Goal: Task Accomplishment & Management: Use online tool/utility

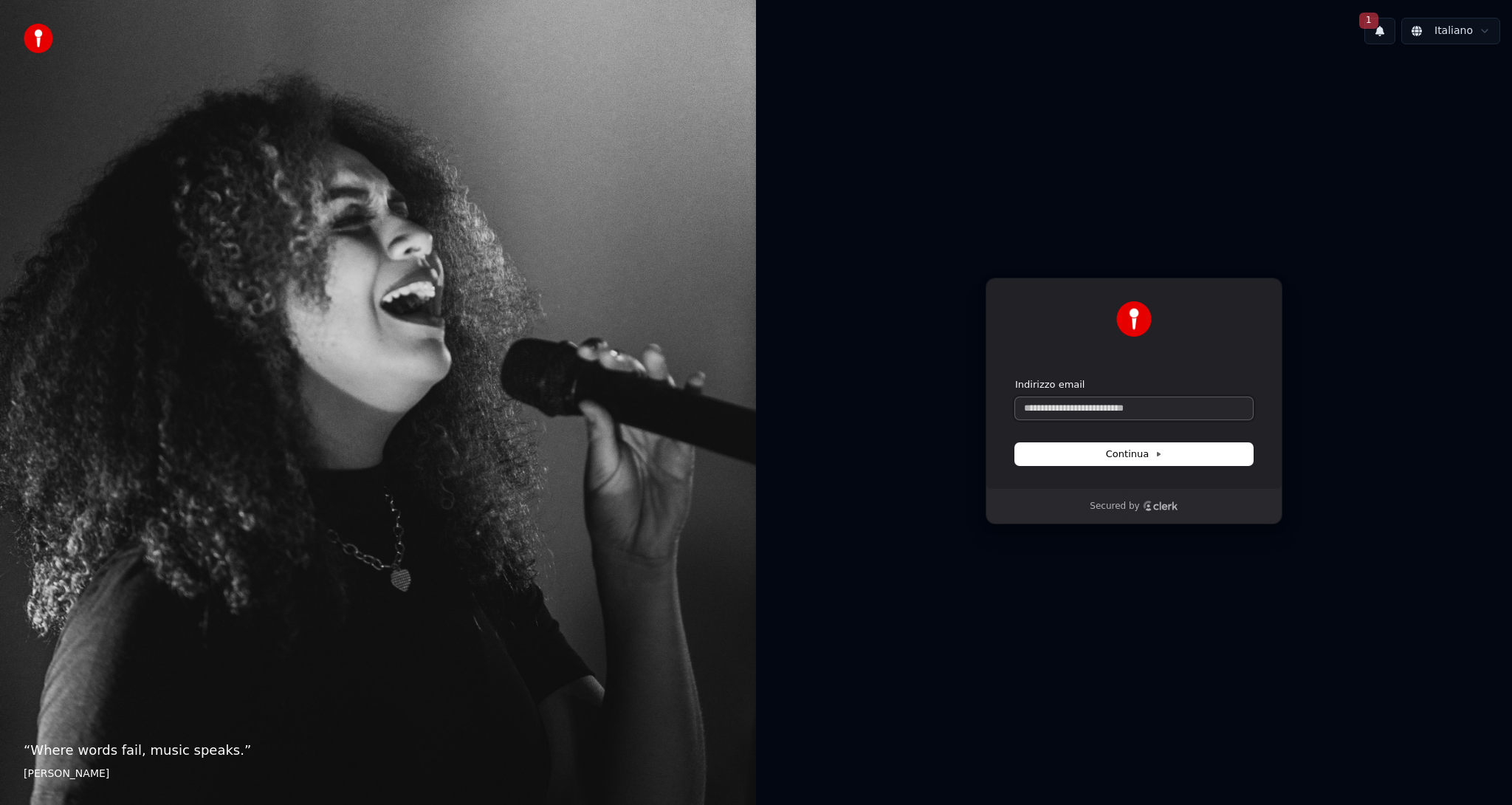
click at [1154, 405] on input "Indirizzo email" at bounding box center [1134, 408] width 238 height 23
click at [1131, 448] on span "Continua" at bounding box center [1134, 455] width 56 height 14
type input "**********"
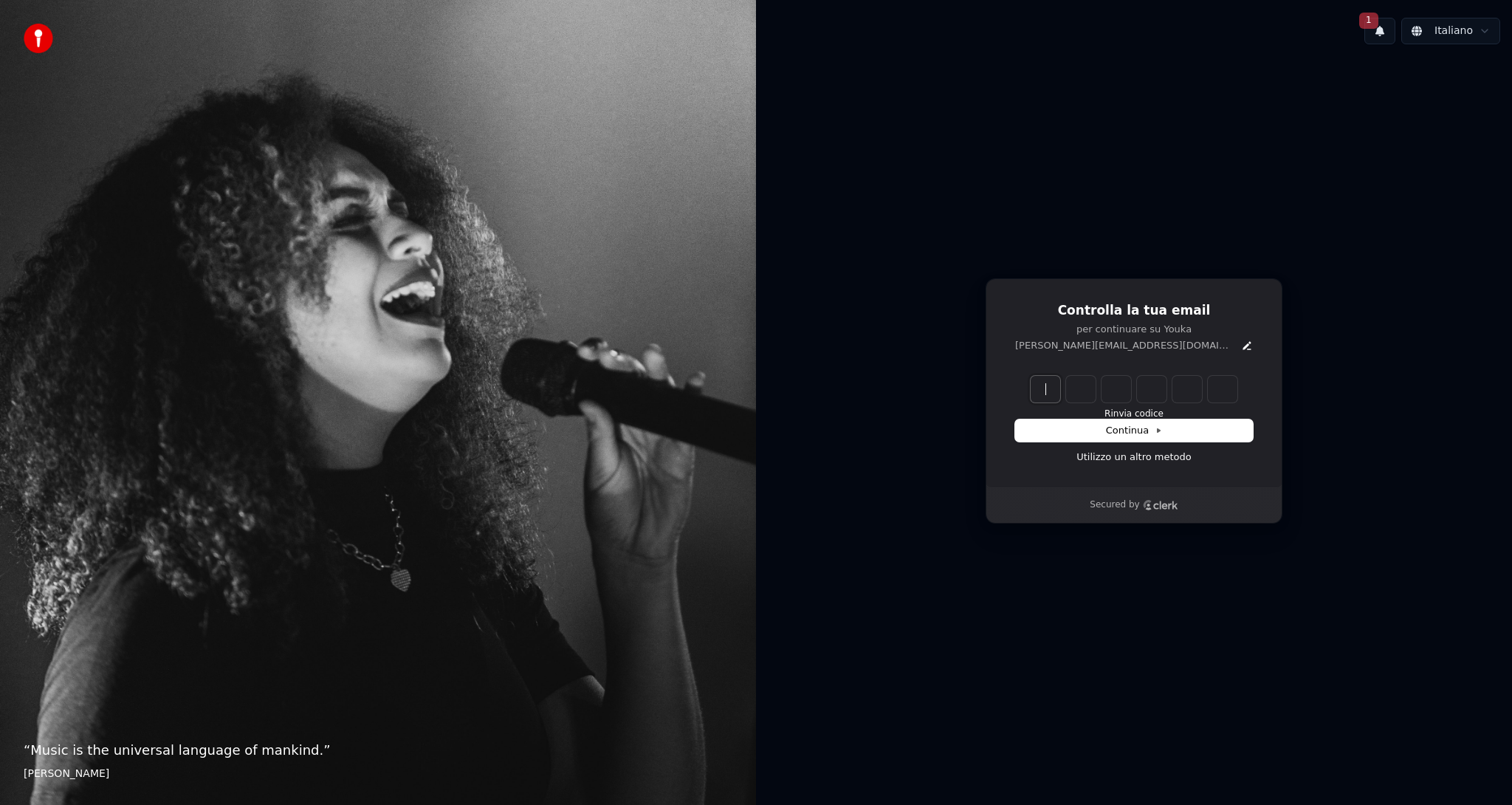
click at [1057, 390] on input "Enter verification code" at bounding box center [1149, 389] width 236 height 27
type input "******"
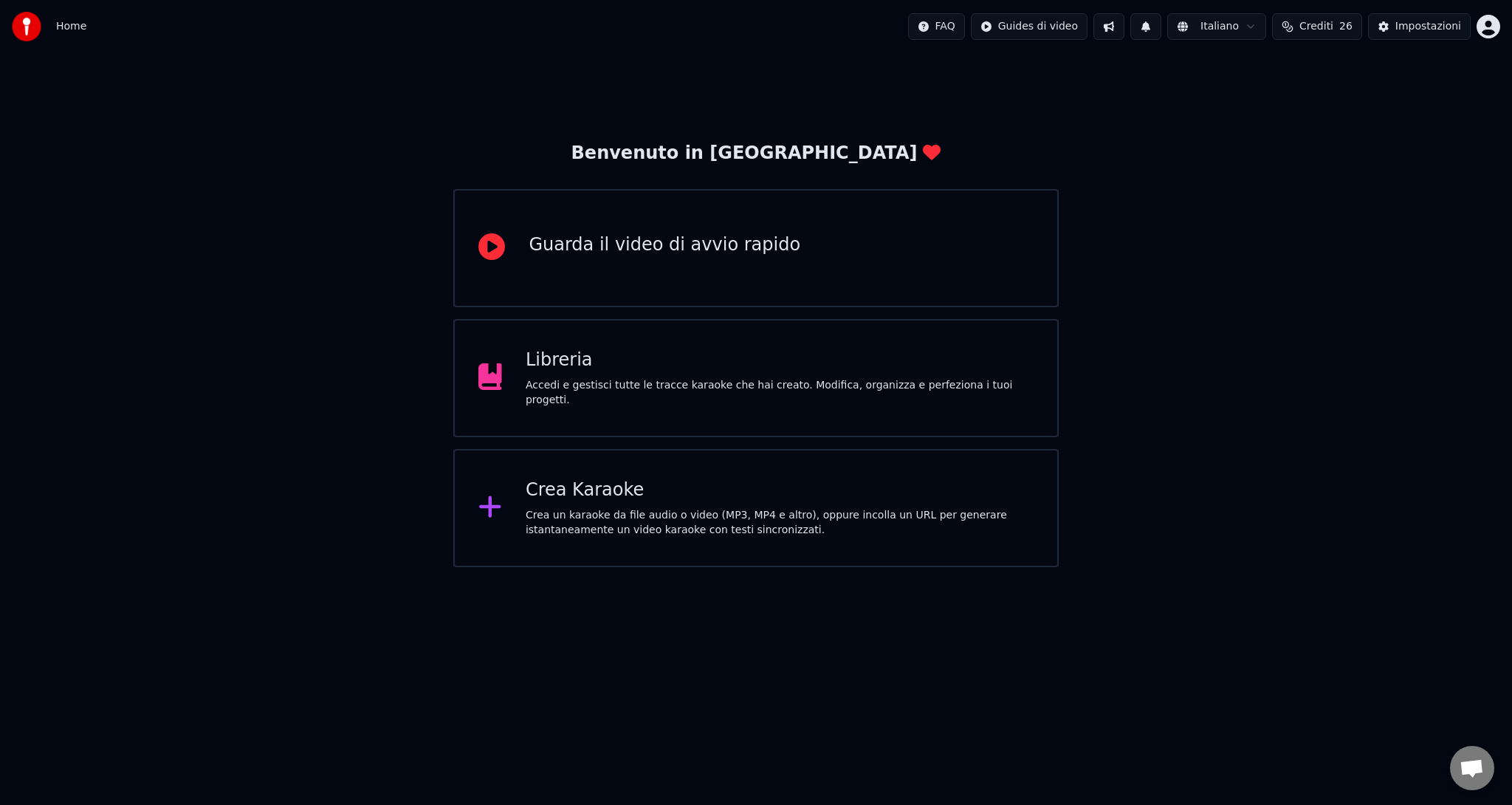
click at [487, 506] on icon at bounding box center [490, 506] width 24 height 27
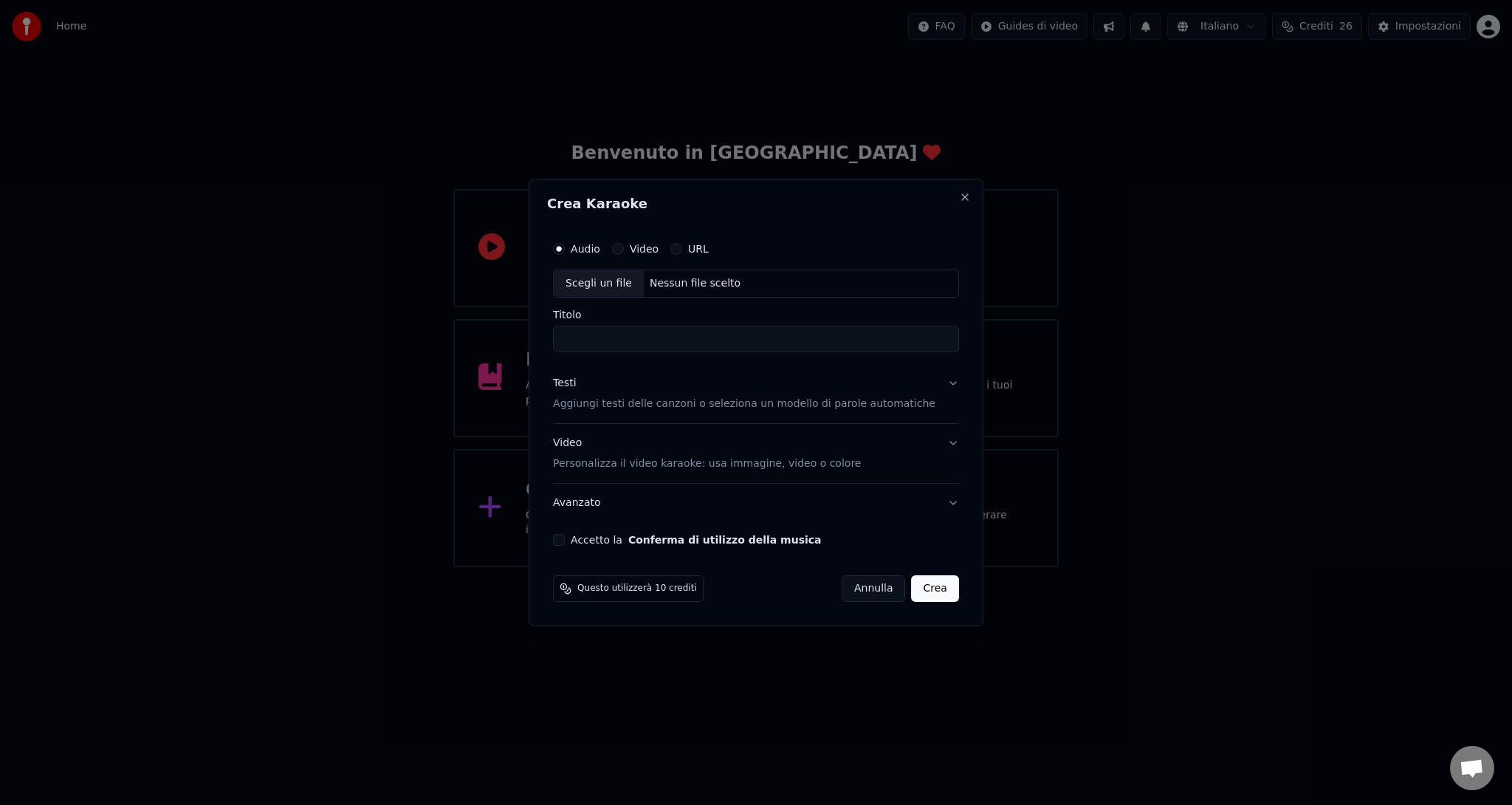
click at [618, 278] on div "Scegli un file" at bounding box center [599, 283] width 91 height 27
type input "**********"
click at [933, 378] on button "Testi Aggiungi testi delle canzoni o seleziona un modello di parole automatiche" at bounding box center [756, 394] width 406 height 59
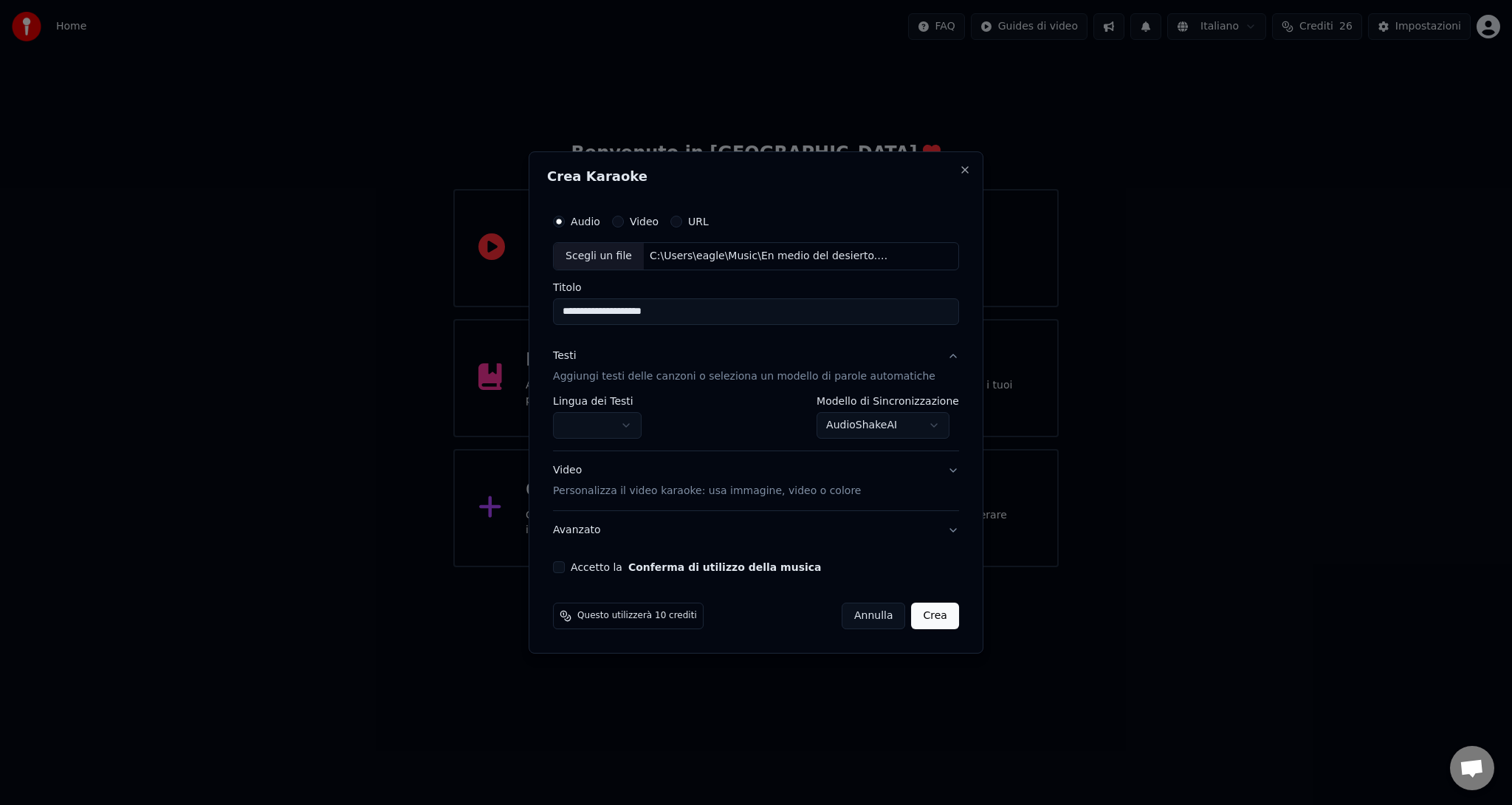
click at [641, 419] on body "**********" at bounding box center [756, 283] width 1512 height 568
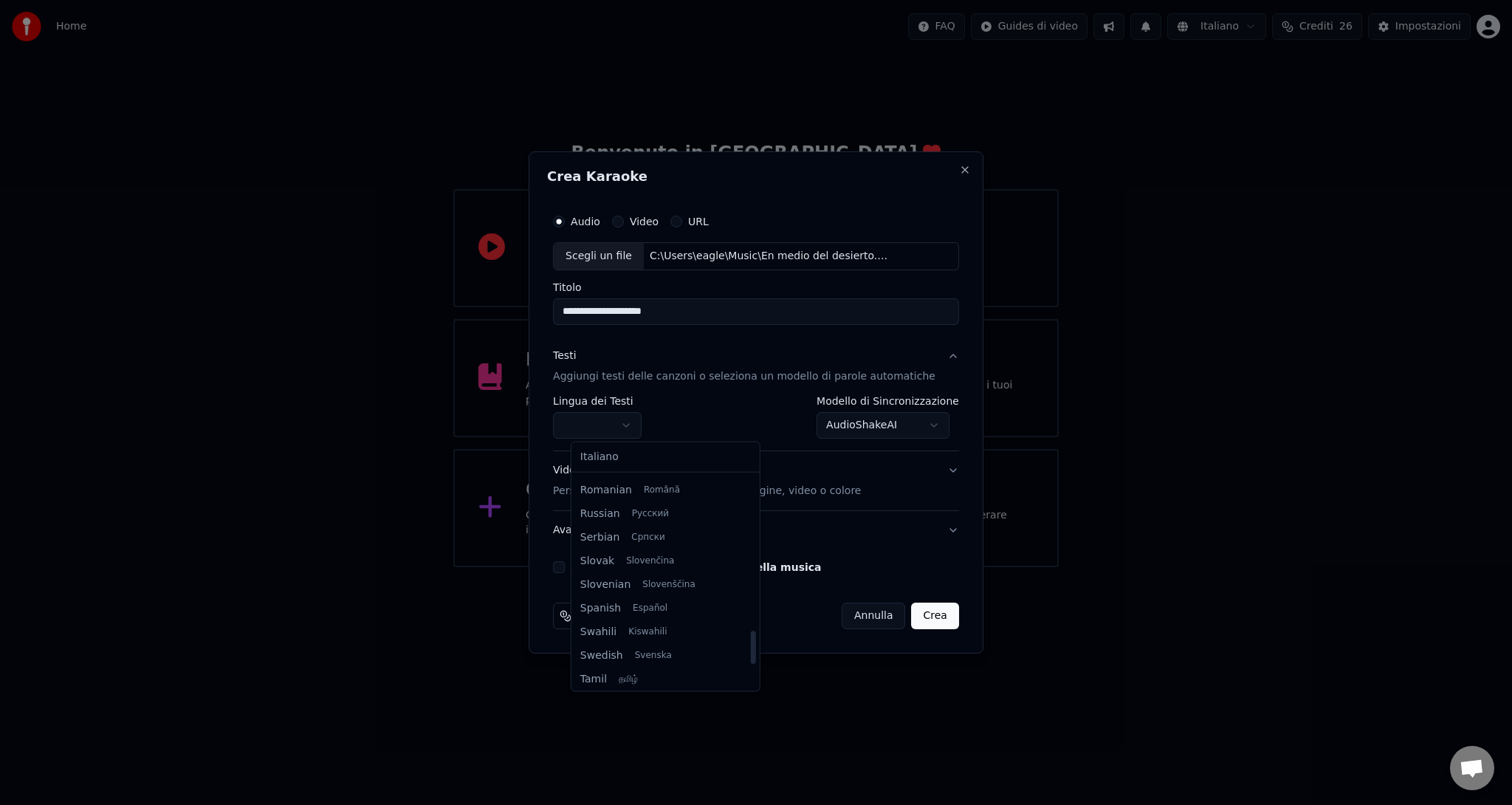
scroll to position [986, 0]
select select "**"
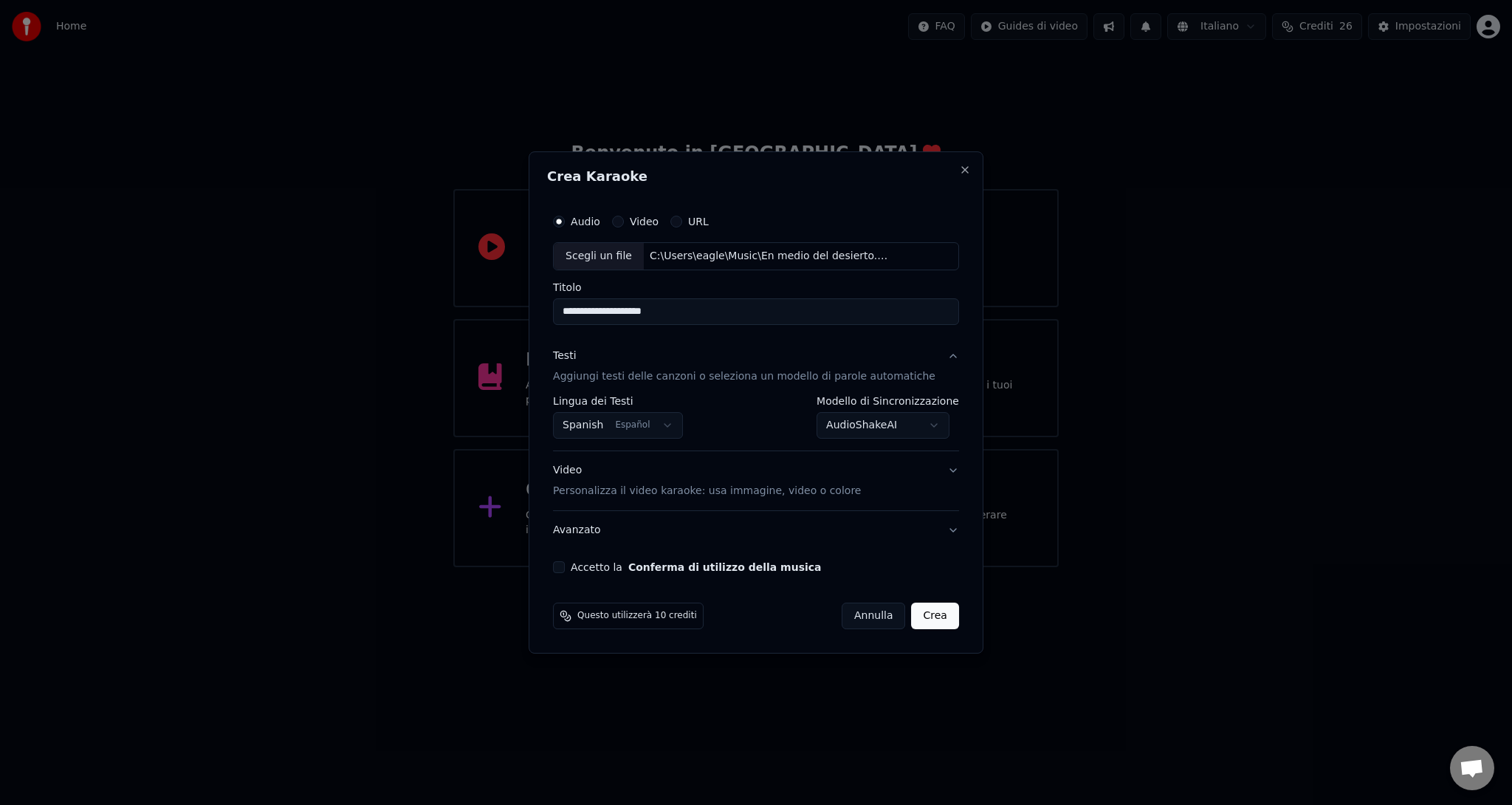
click at [917, 615] on button "Crea" at bounding box center [936, 616] width 47 height 27
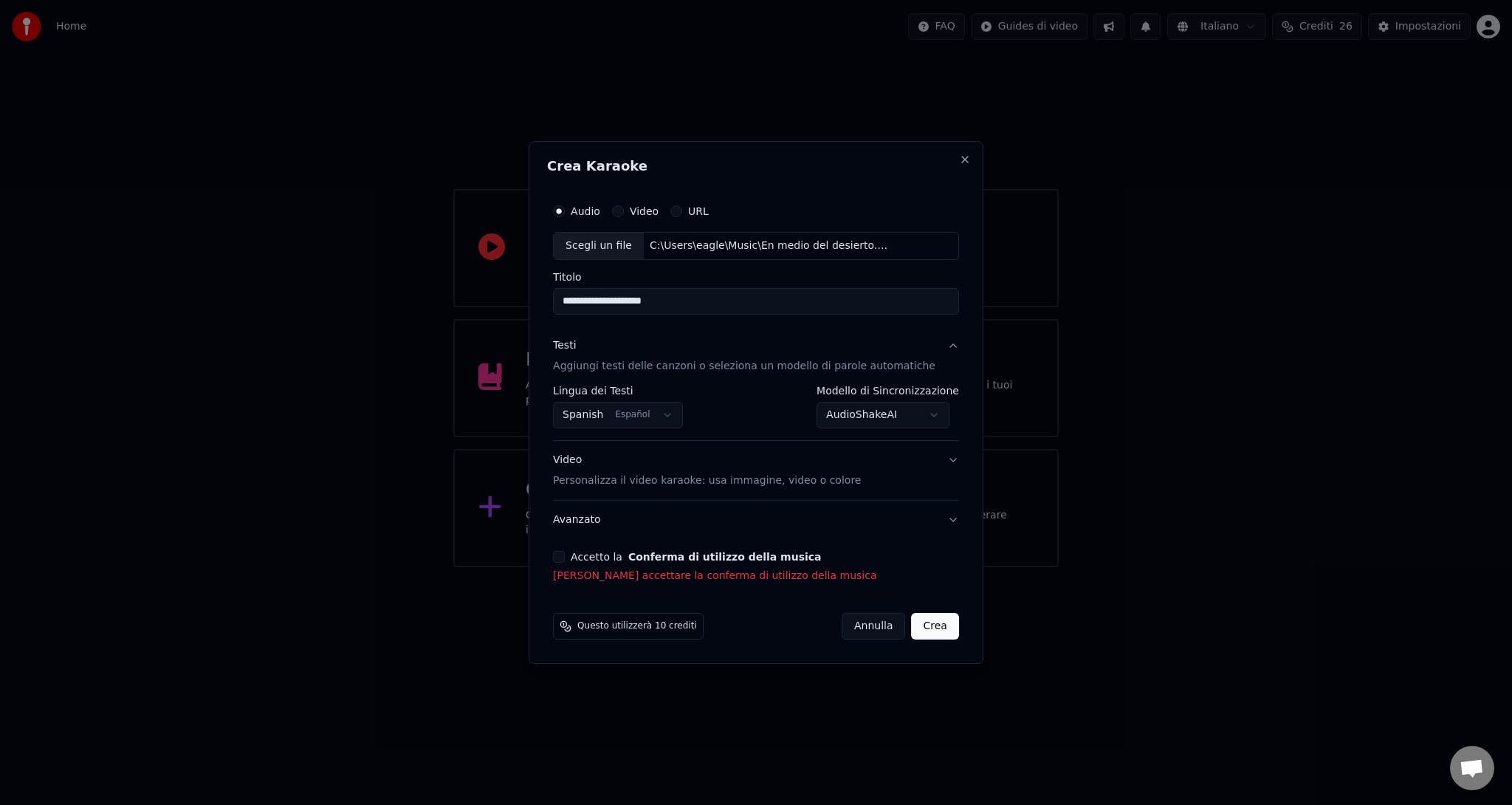
click at [565, 551] on button "Accetto la Conferma di utilizzo della musica" at bounding box center [559, 557] width 12 height 12
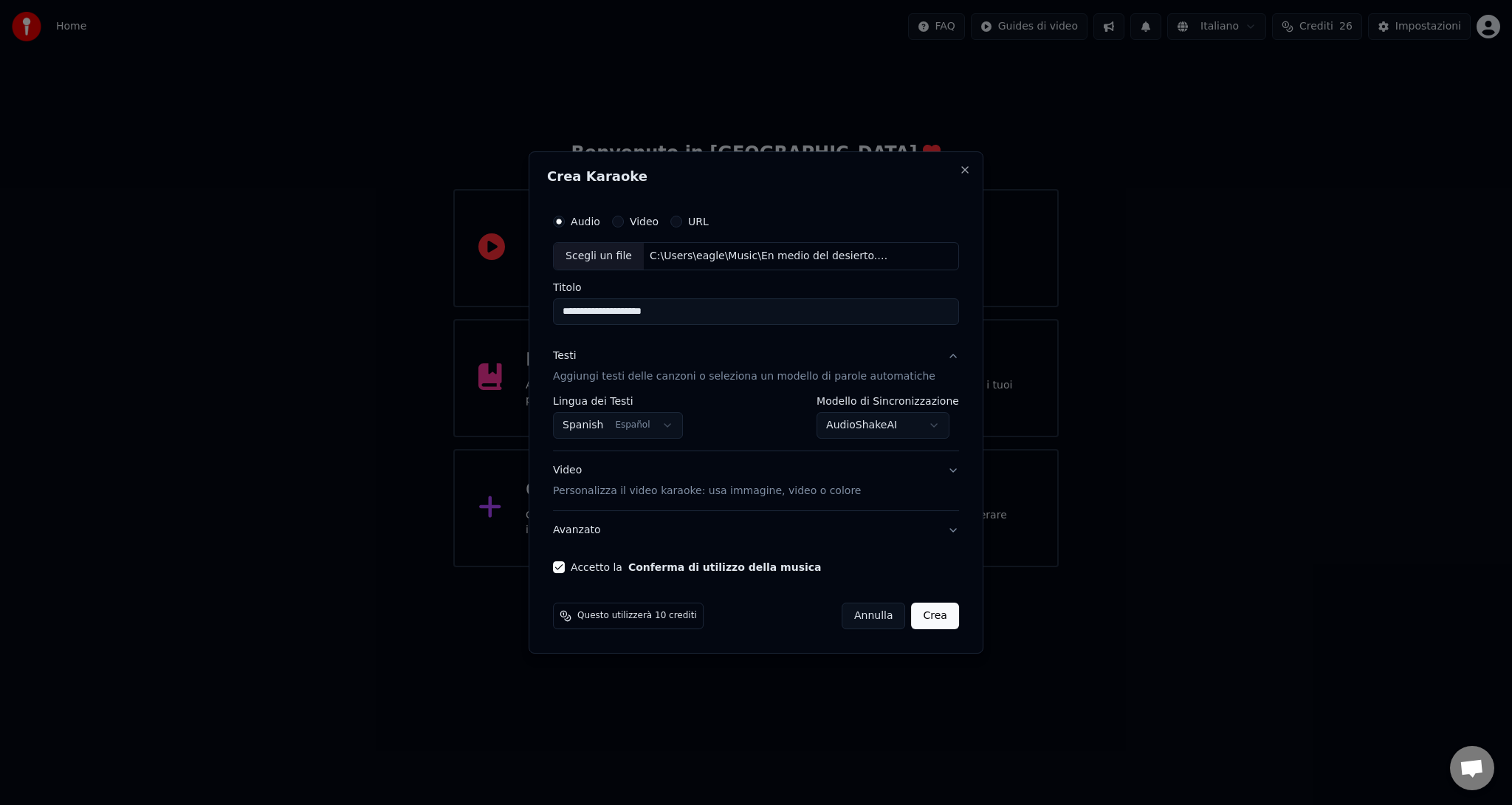
click at [922, 615] on button "Crea" at bounding box center [936, 616] width 47 height 27
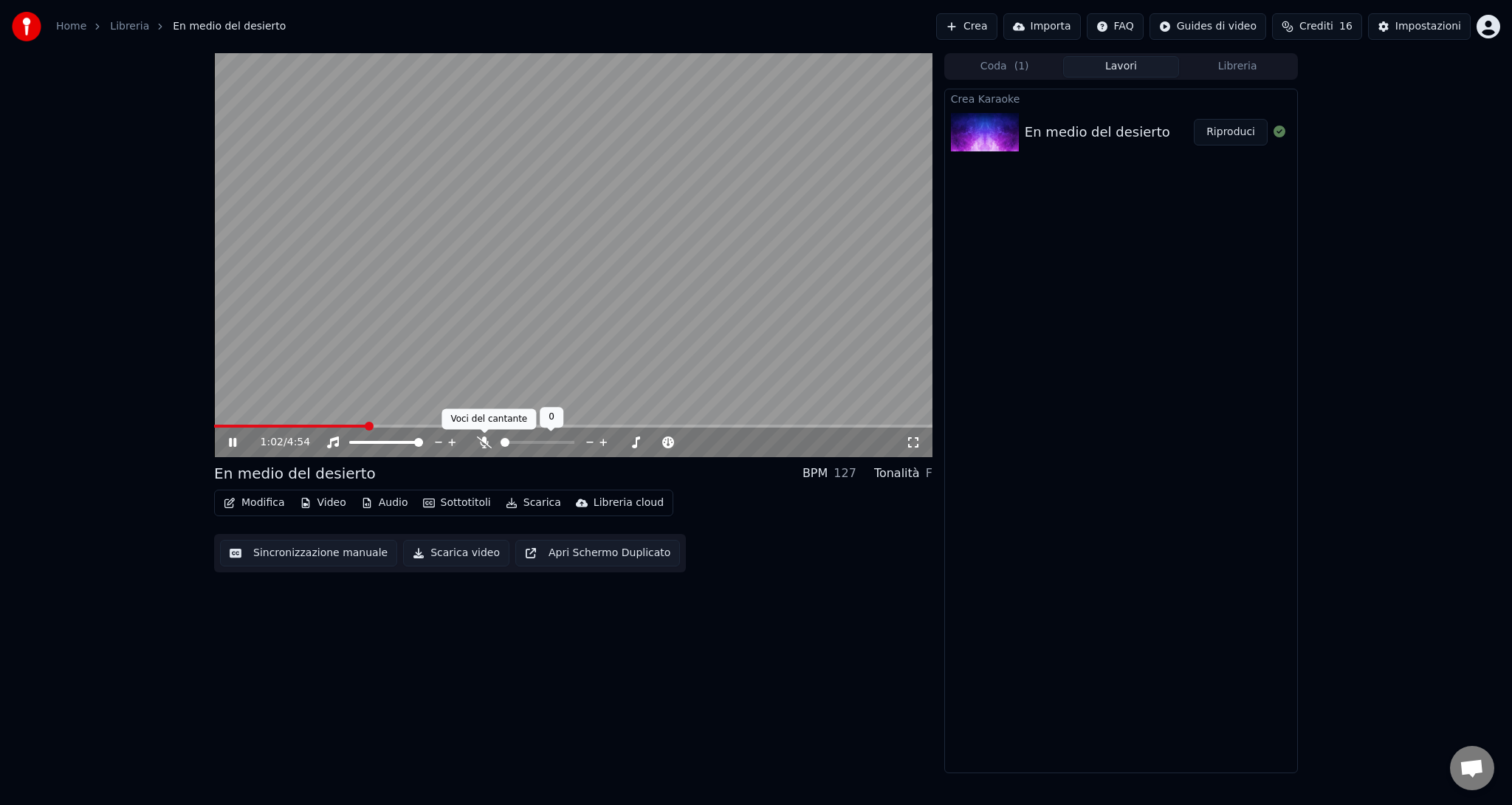
click at [483, 440] on icon at bounding box center [484, 443] width 15 height 12
click at [508, 446] on span at bounding box center [511, 442] width 9 height 9
click at [224, 422] on video at bounding box center [574, 255] width 718 height 404
click at [226, 425] on span at bounding box center [319, 426] width 210 height 3
click at [331, 382] on video at bounding box center [574, 255] width 718 height 404
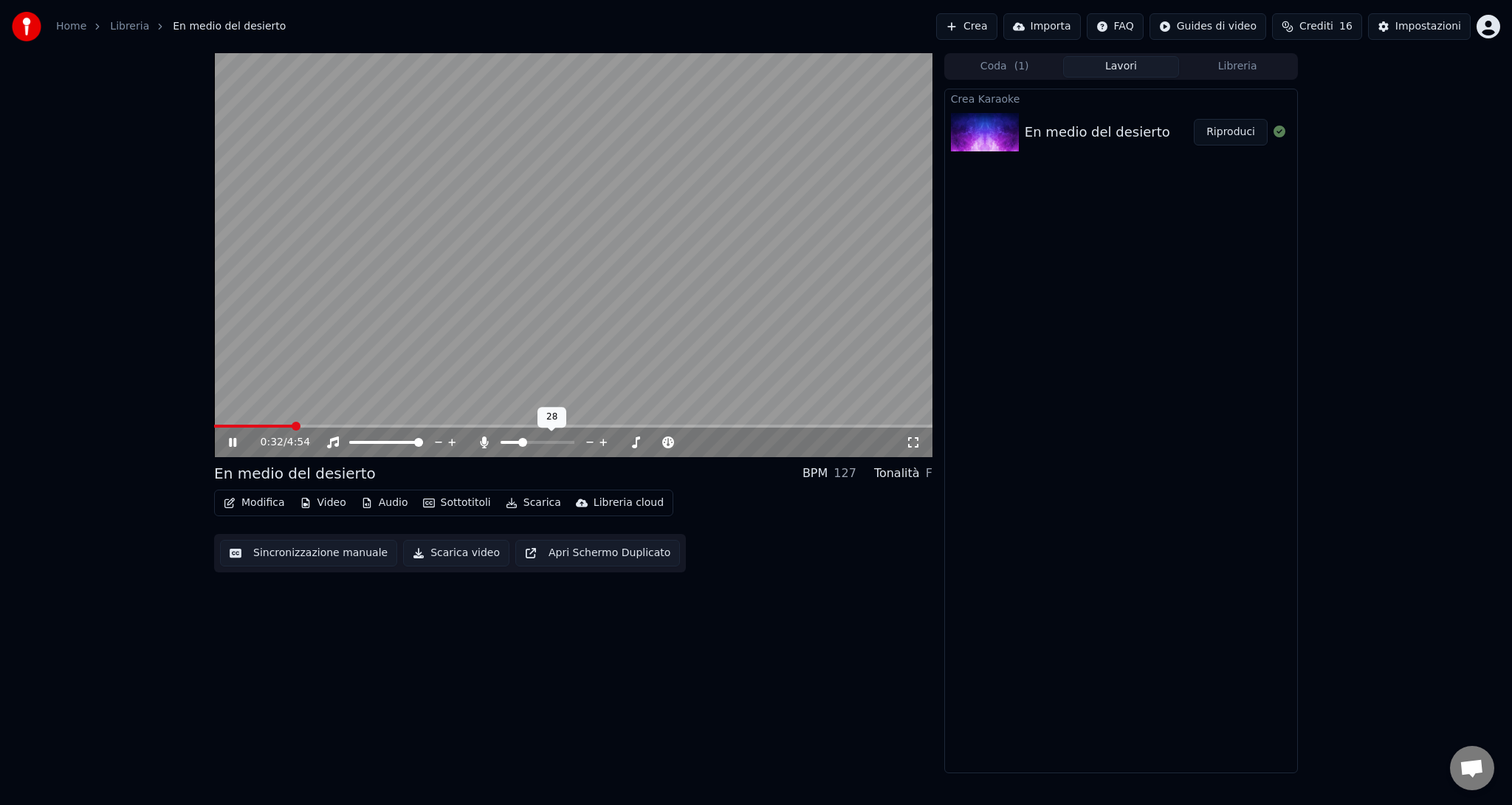
click at [521, 443] on span at bounding box center [522, 442] width 9 height 9
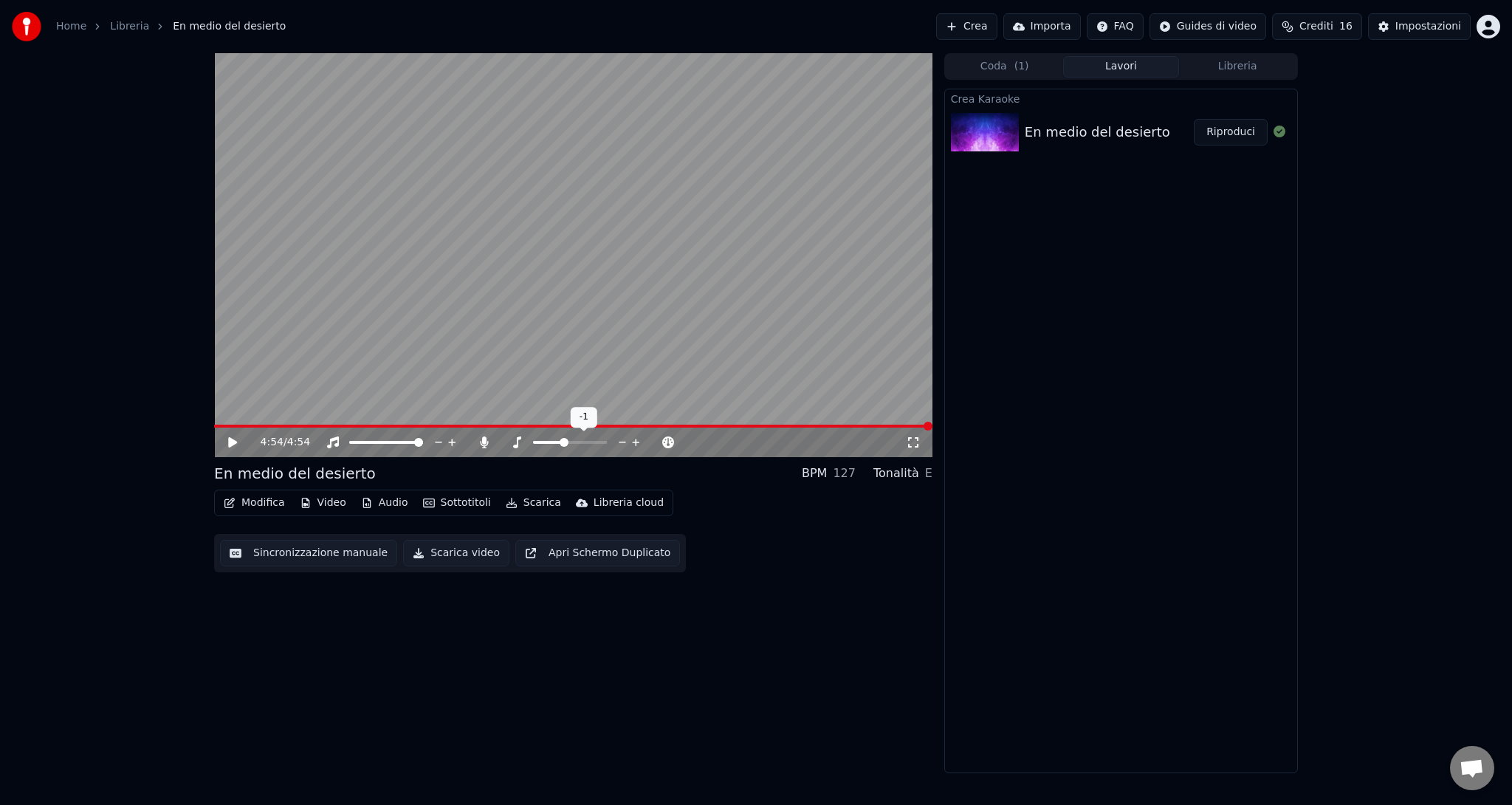
click at [564, 442] on span at bounding box center [549, 442] width 31 height 3
click at [229, 442] on icon at bounding box center [232, 442] width 9 height 11
click at [562, 442] on span at bounding box center [564, 442] width 9 height 9
click at [562, 443] on span at bounding box center [564, 442] width 9 height 9
click at [560, 443] on span at bounding box center [564, 442] width 9 height 9
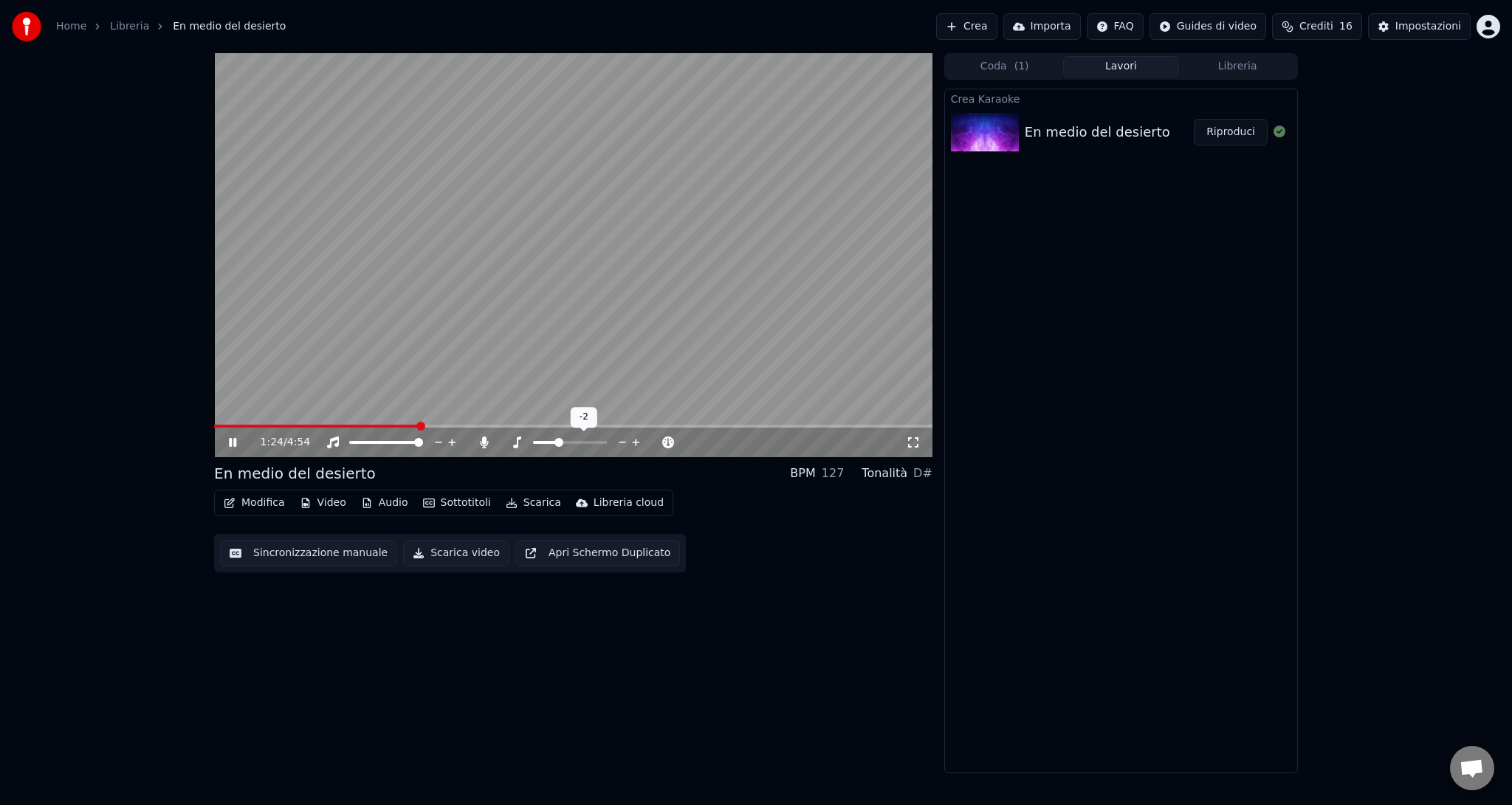
click at [558, 441] on span at bounding box center [545, 442] width 25 height 3
click at [222, 425] on span at bounding box center [219, 426] width 10 height 3
